Goal: Download file/media

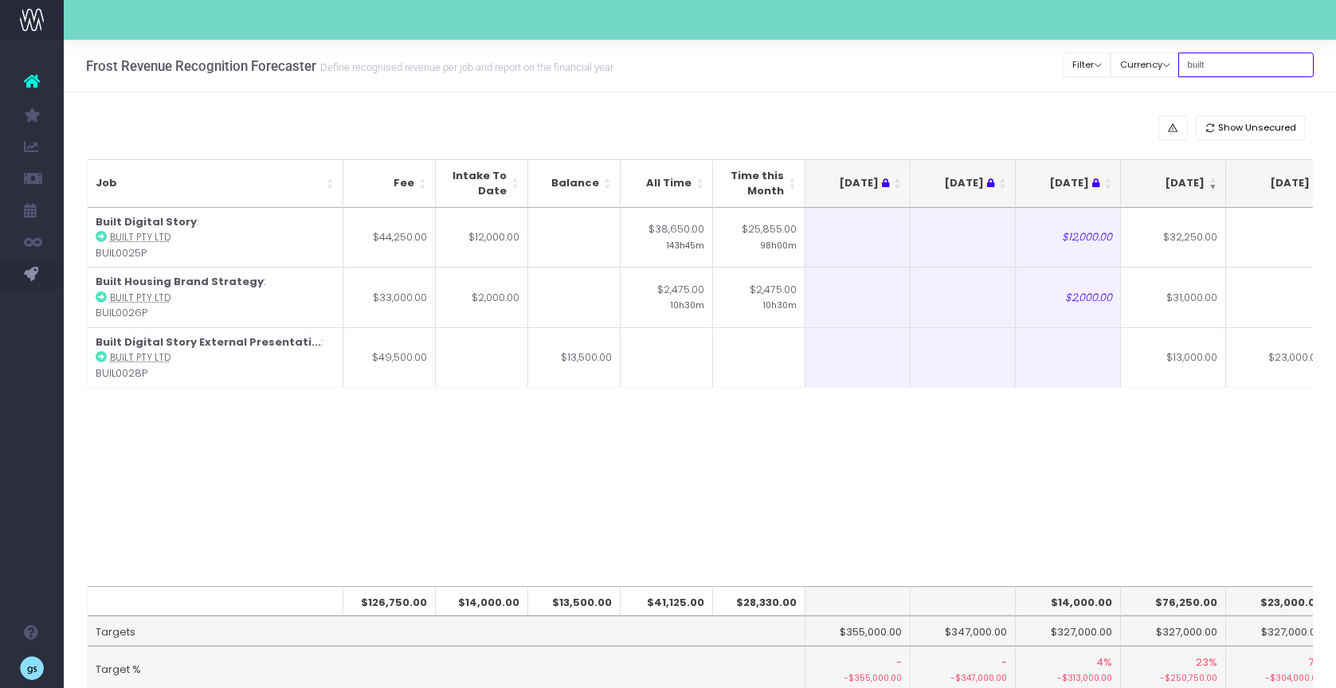
scroll to position [0, 239]
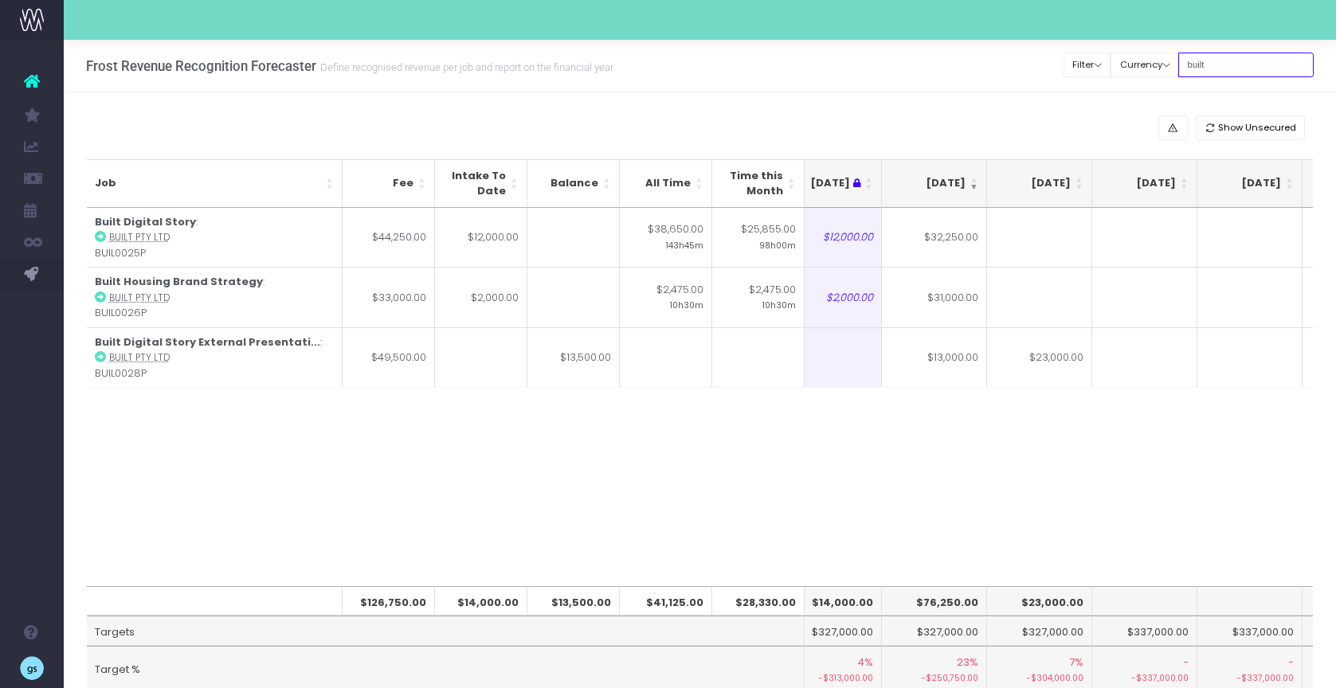
click at [1114, 65] on input "built" at bounding box center [1246, 65] width 135 height 25
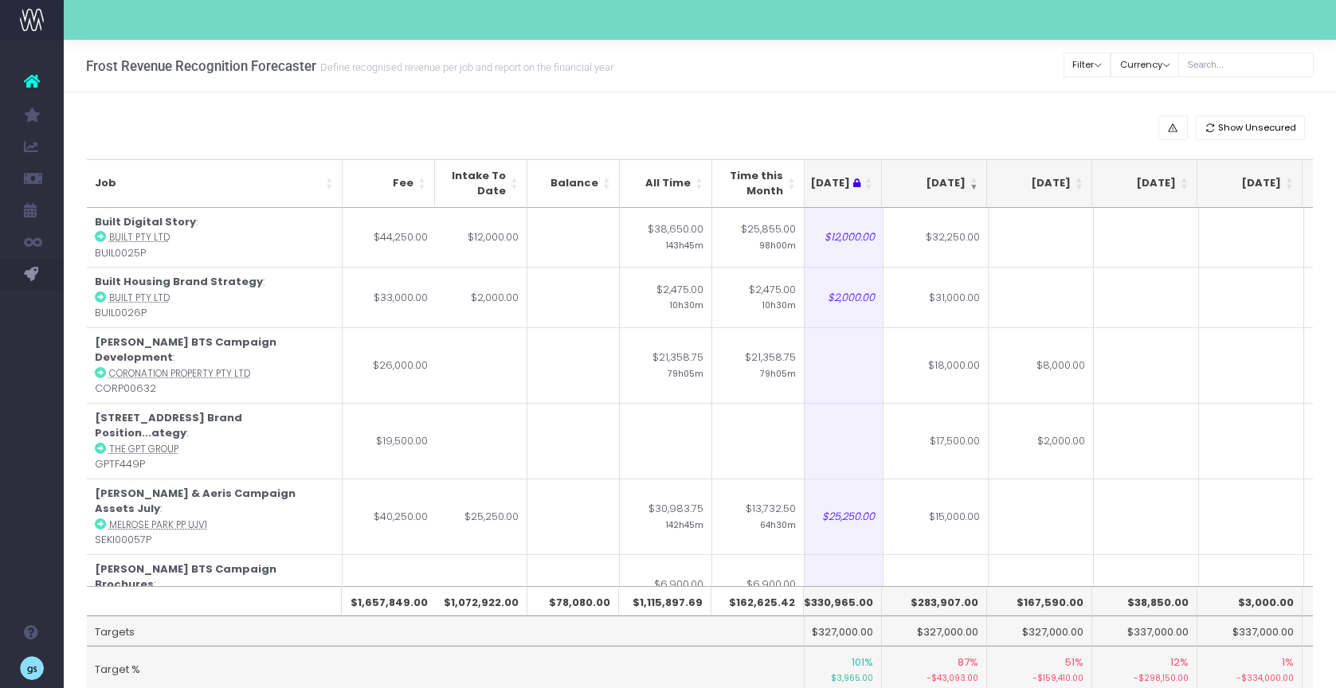
click at [975, 179] on th "[DATE]" at bounding box center [934, 183] width 105 height 49
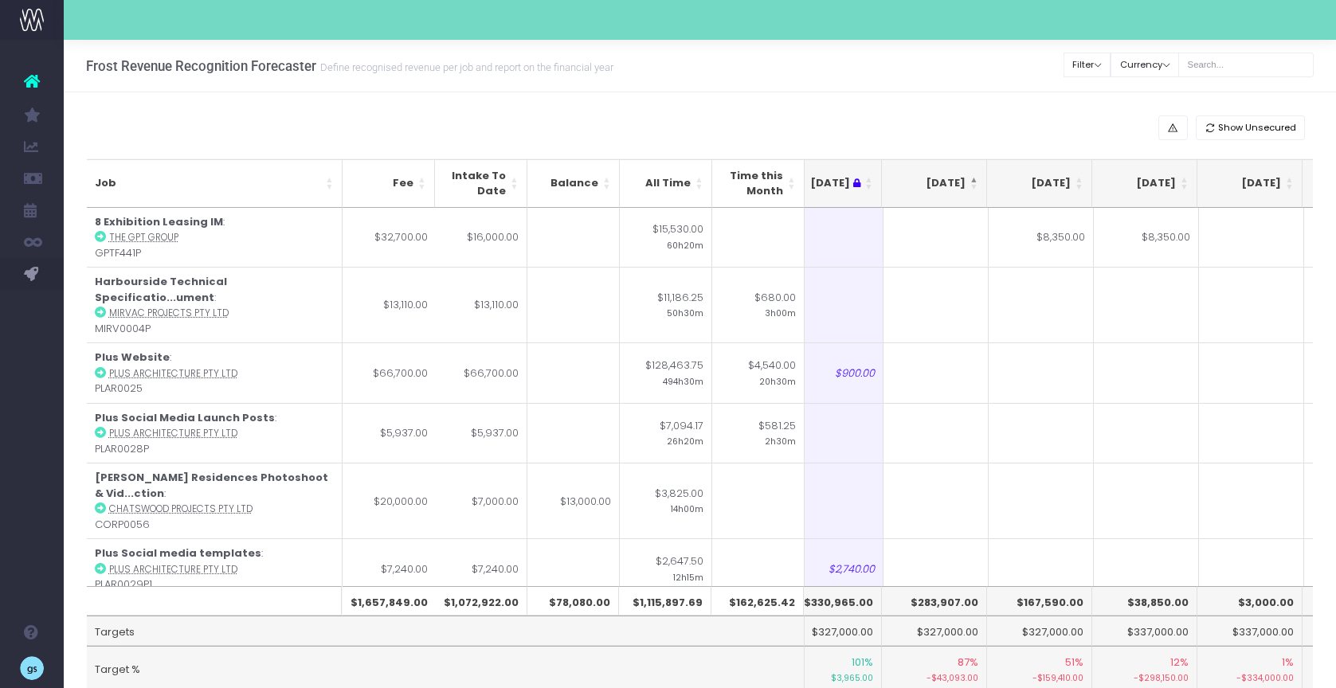
click at [975, 179] on th "[DATE]" at bounding box center [934, 183] width 105 height 49
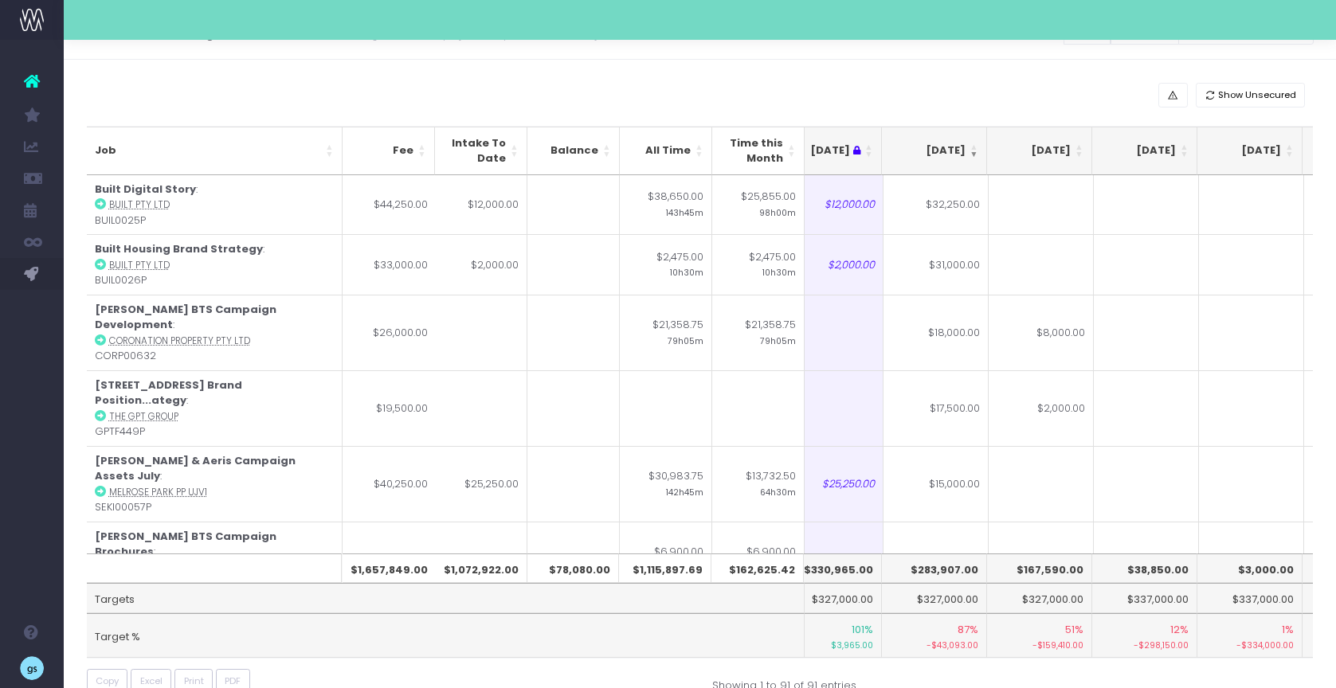
scroll to position [0, 0]
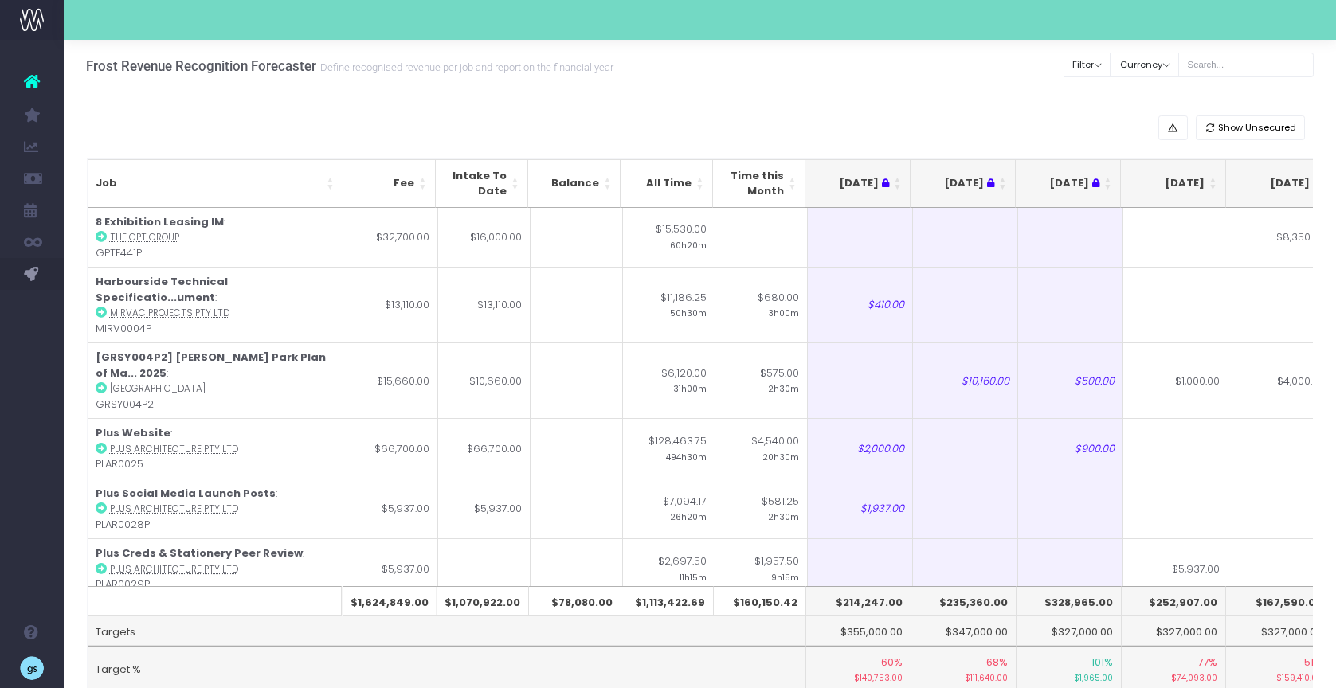
click at [1214, 180] on th "[DATE]" at bounding box center [1173, 183] width 105 height 49
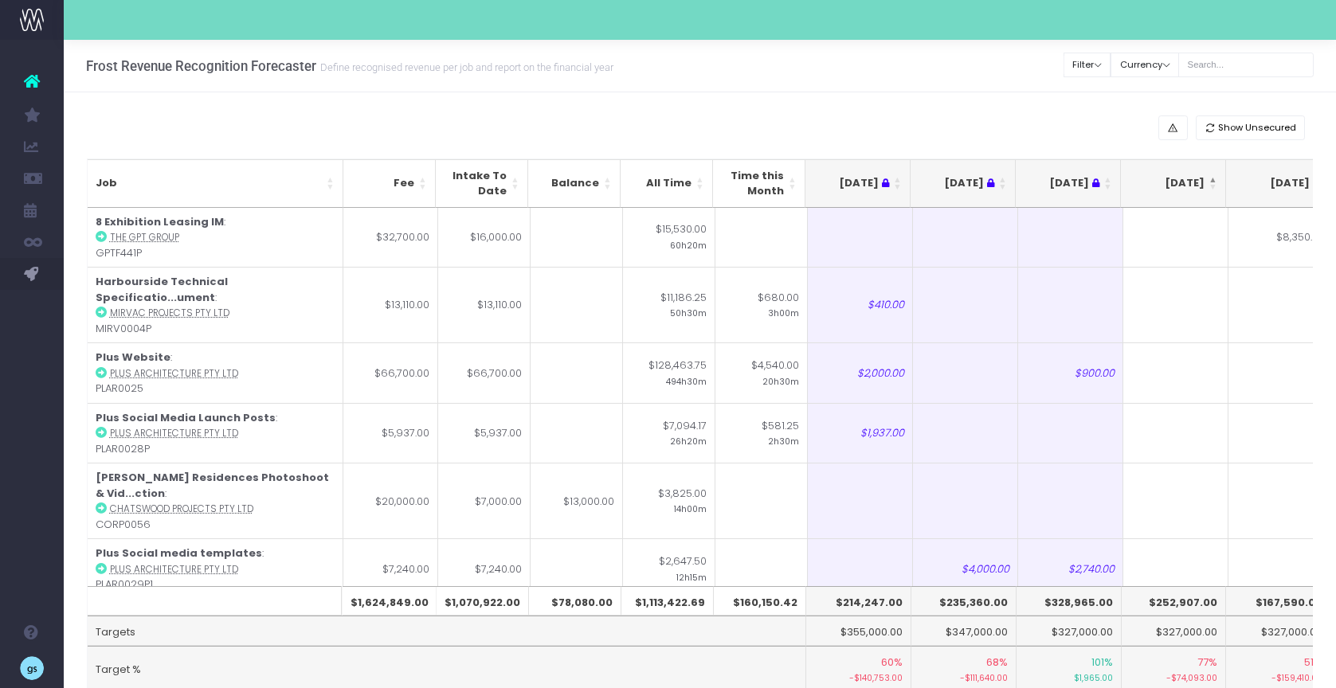
click at [1214, 180] on th "[DATE]" at bounding box center [1173, 183] width 105 height 49
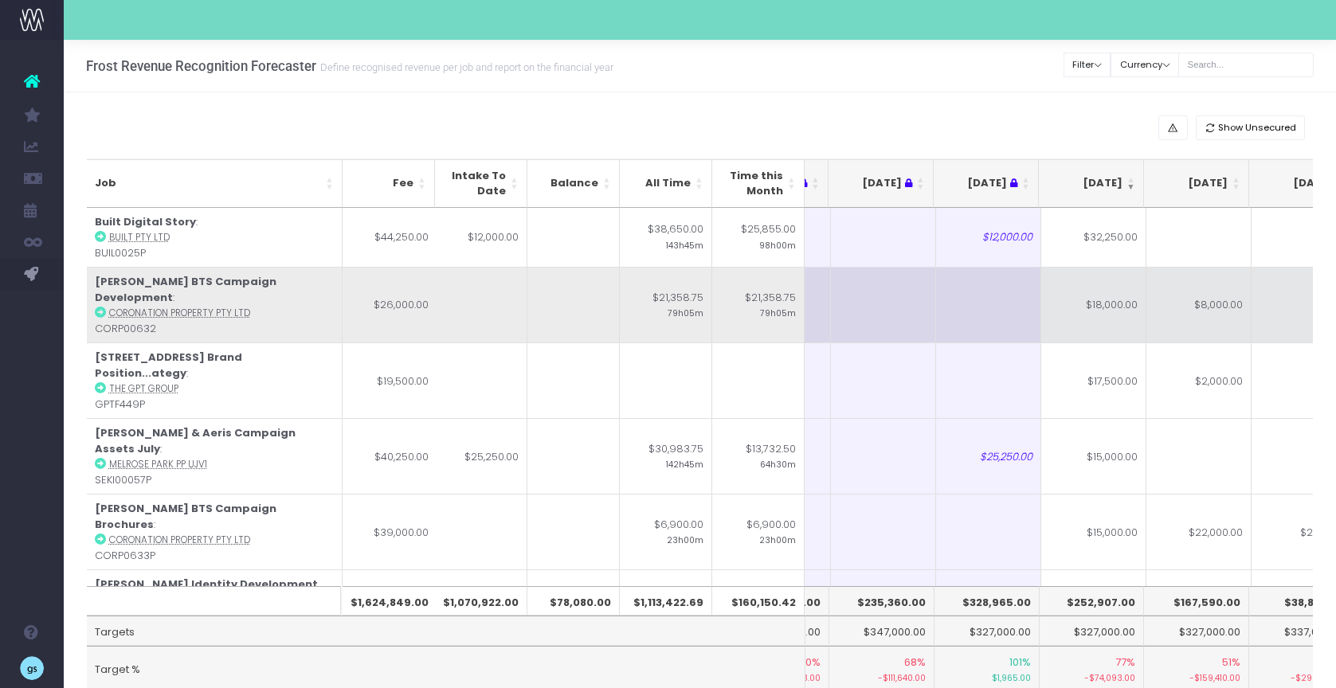
scroll to position [0, 12]
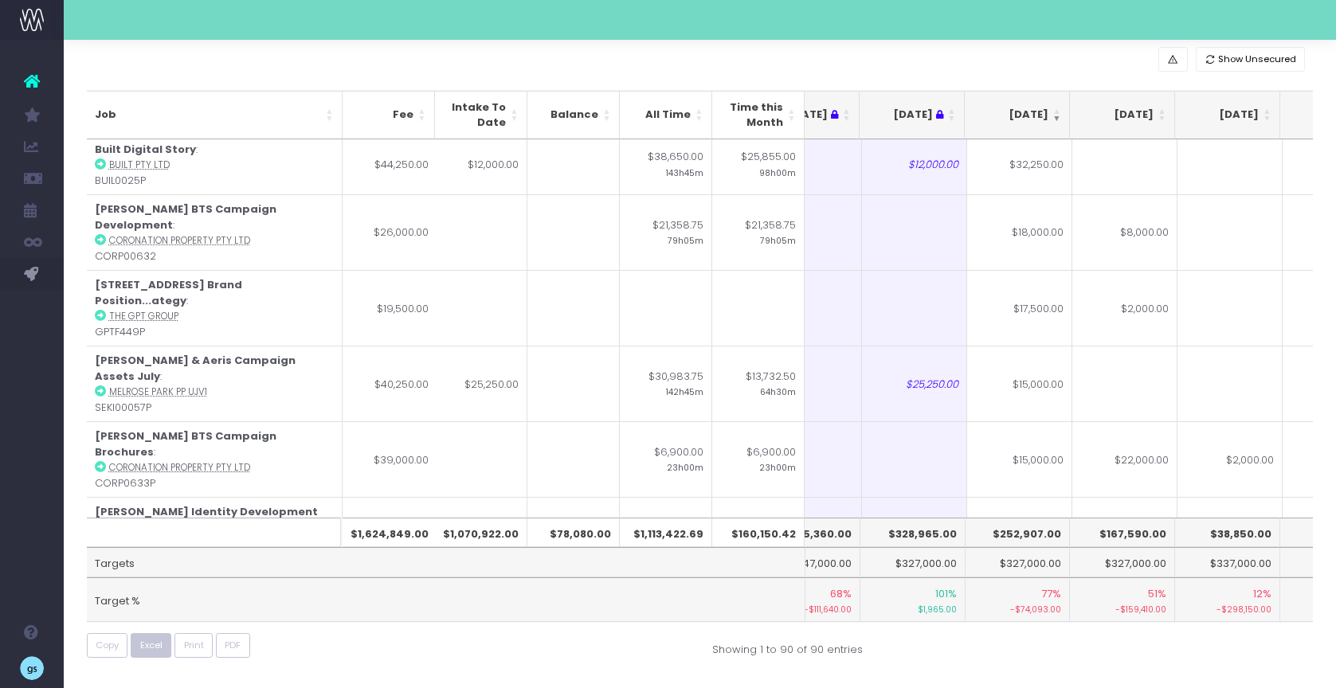
click at [153, 646] on span "Excel" at bounding box center [151, 646] width 22 height 14
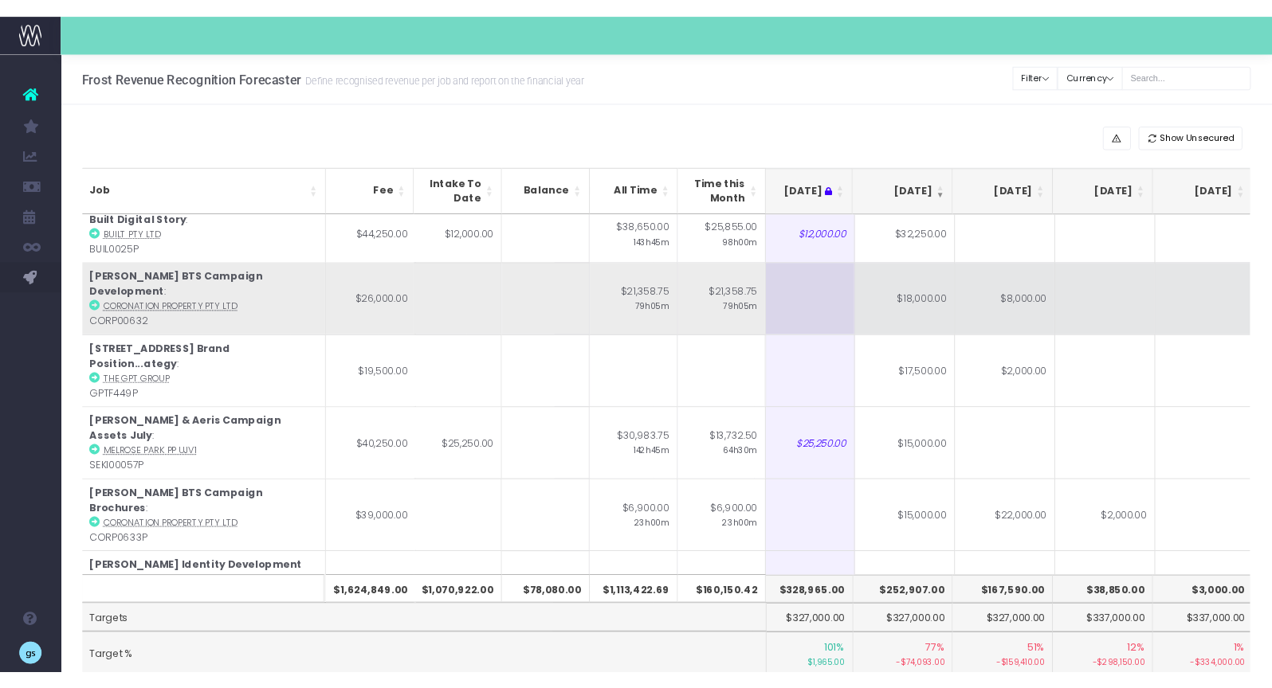
scroll to position [0, 226]
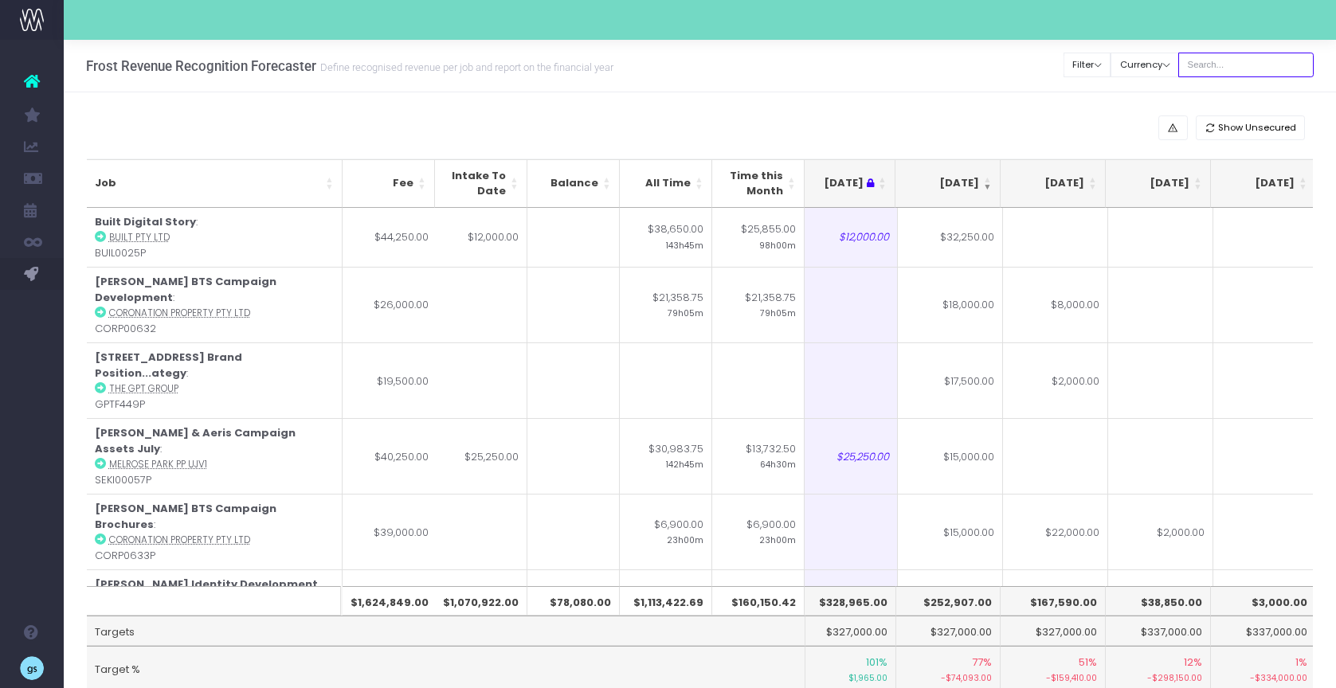
click at [1215, 67] on input "text" at bounding box center [1246, 65] width 135 height 25
type input "[US_STATE]"
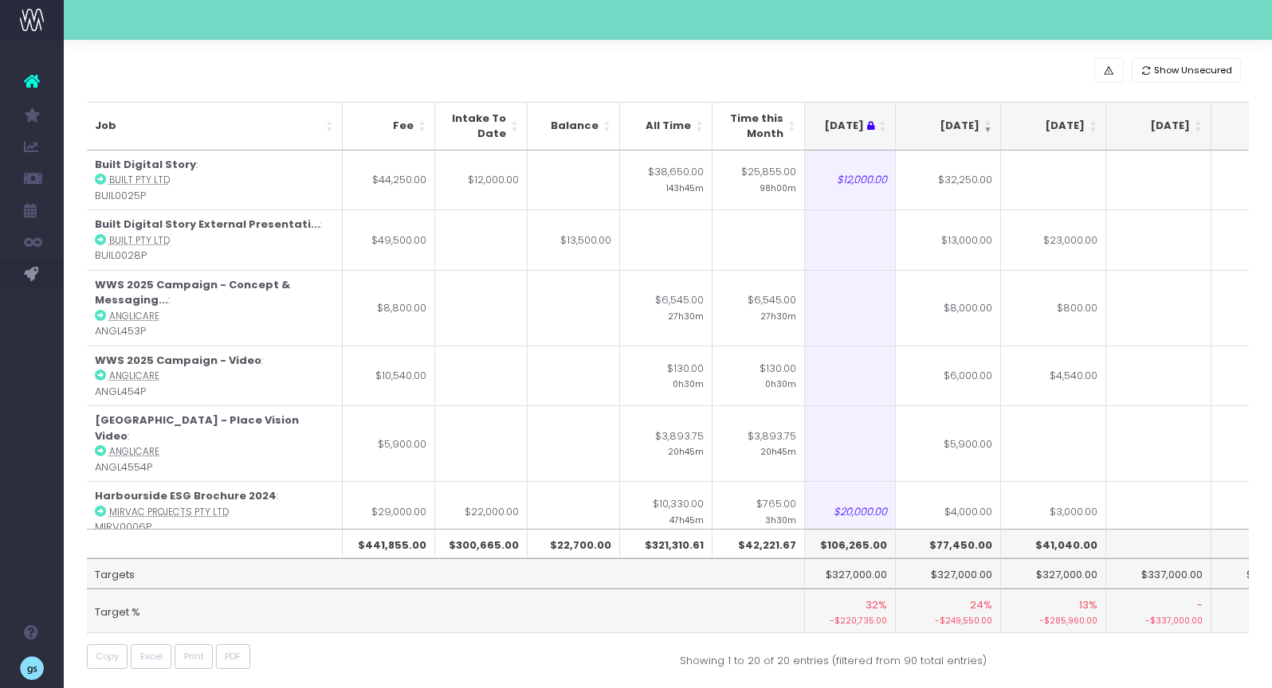
scroll to position [0, 0]
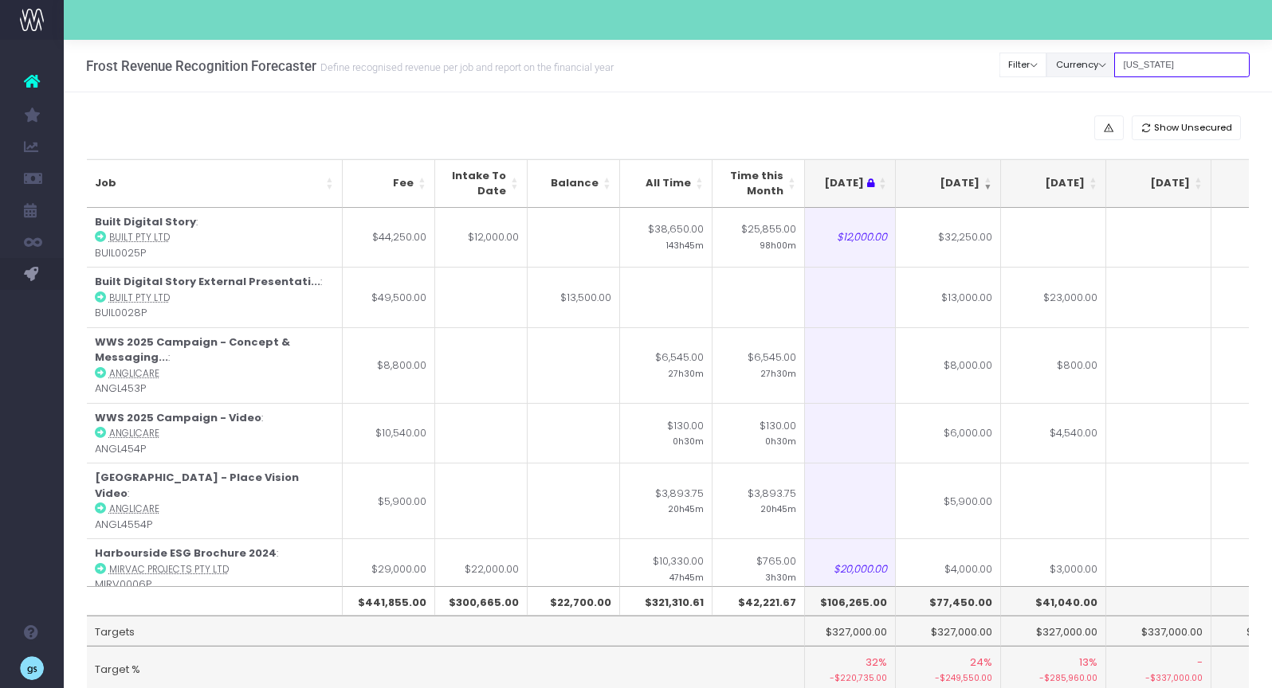
drag, startPoint x: 1182, startPoint y: 67, endPoint x: 1104, endPoint y: 60, distance: 77.6
click at [1104, 60] on div "Clear Filters Filter By Account Manager All [PERSON_NAME] inezritchie [PERSON_N…" at bounding box center [1124, 65] width 249 height 33
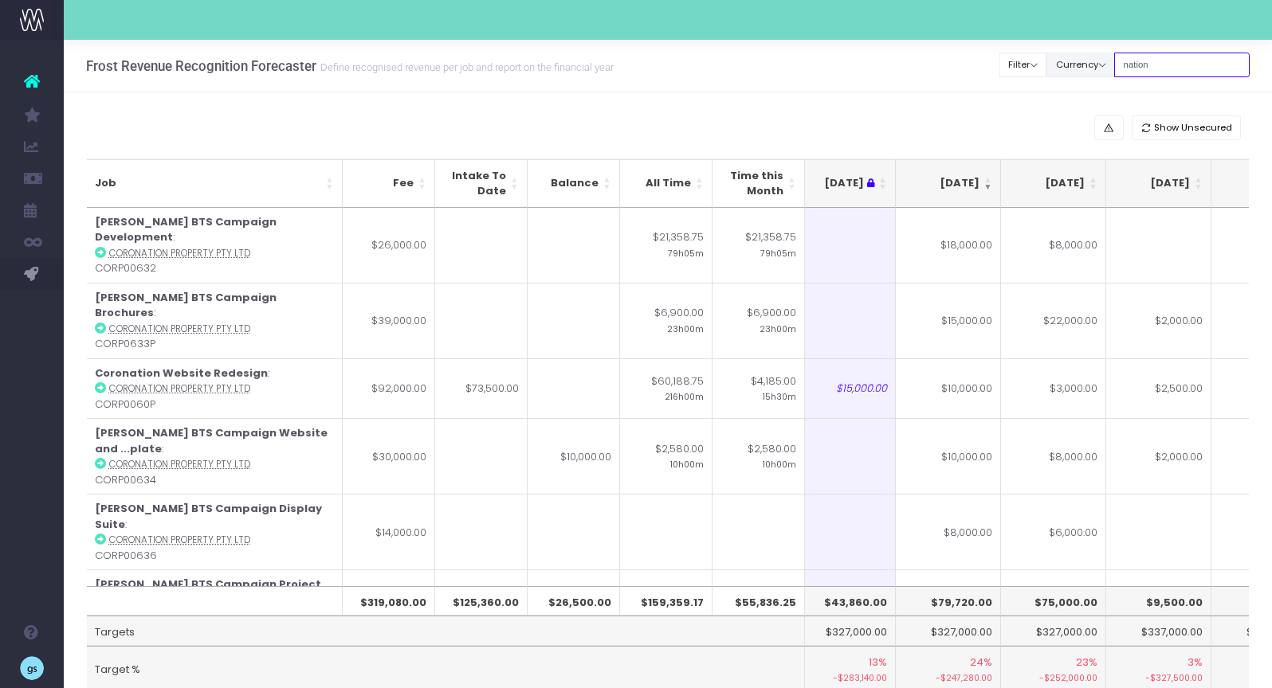
type input "nation"
click at [1180, 68] on input "nation" at bounding box center [1181, 65] width 135 height 25
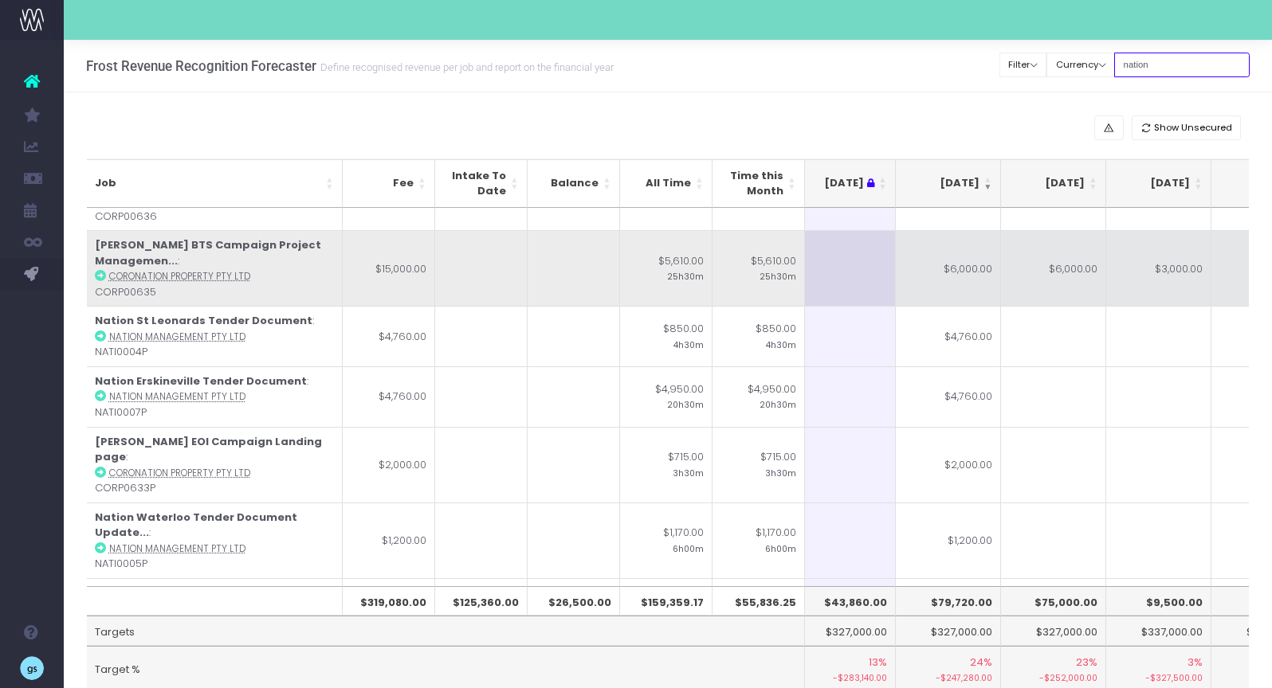
scroll to position [430, 226]
